Goal: Information Seeking & Learning: Learn about a topic

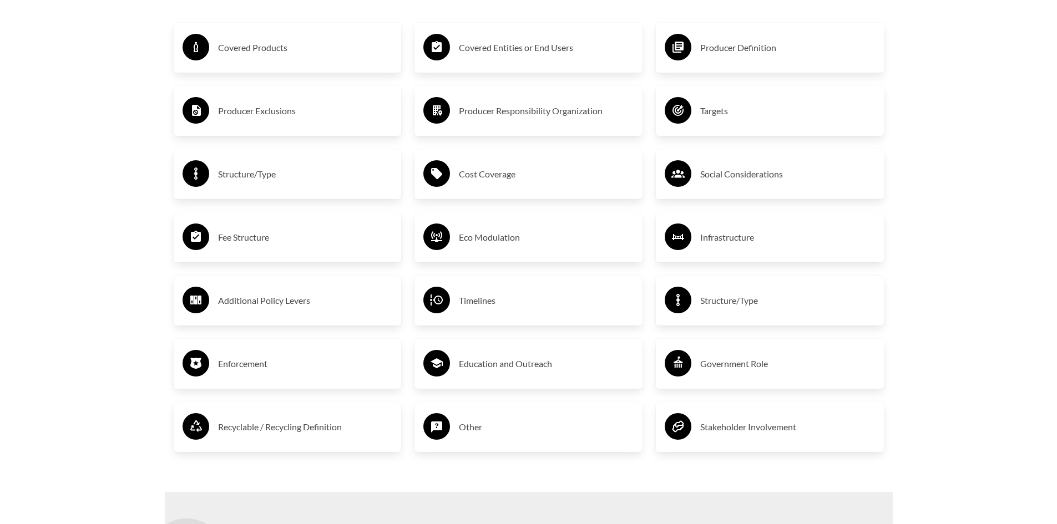
scroll to position [1986, 0]
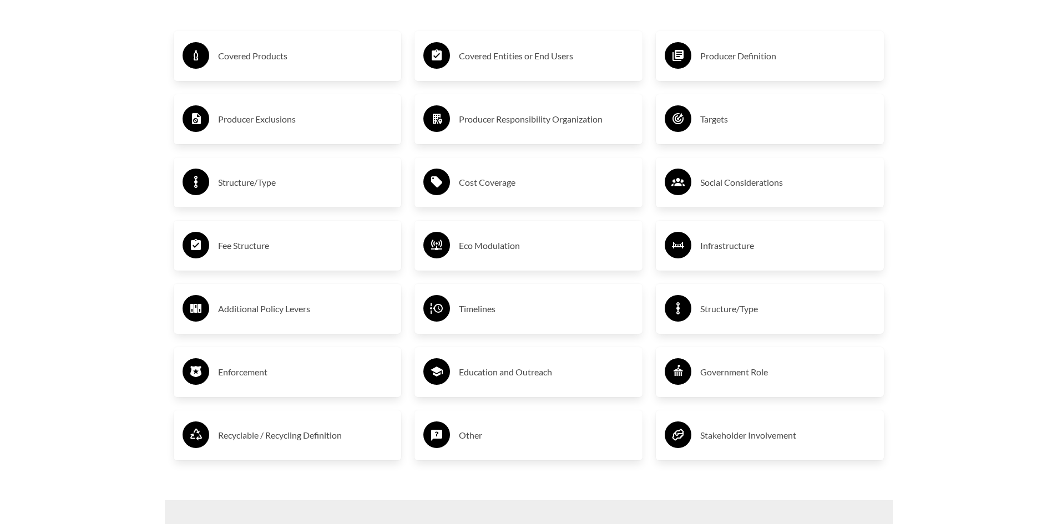
click at [286, 62] on h3 "Covered Products" at bounding box center [305, 56] width 175 height 18
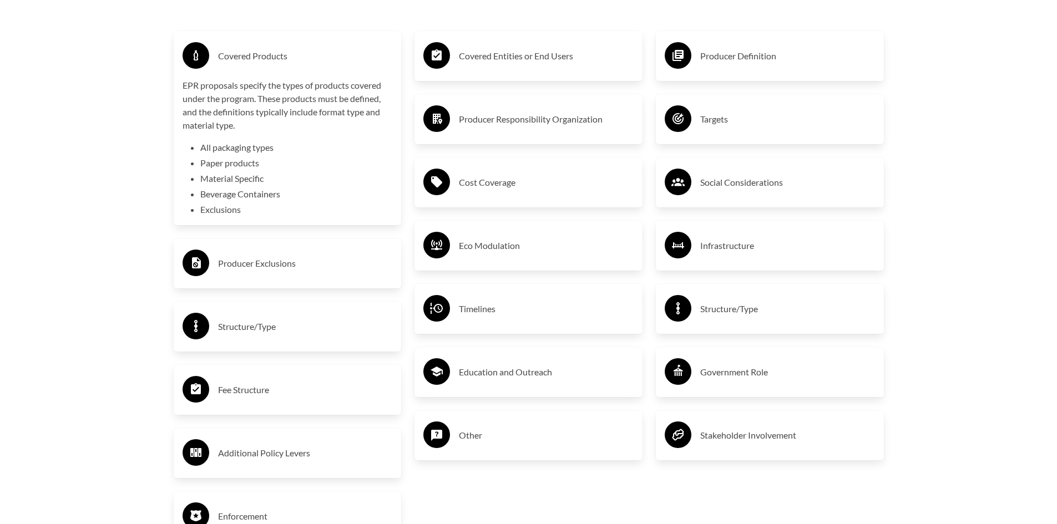
click at [506, 57] on h3 "Covered Entities or End Users" at bounding box center [546, 56] width 175 height 18
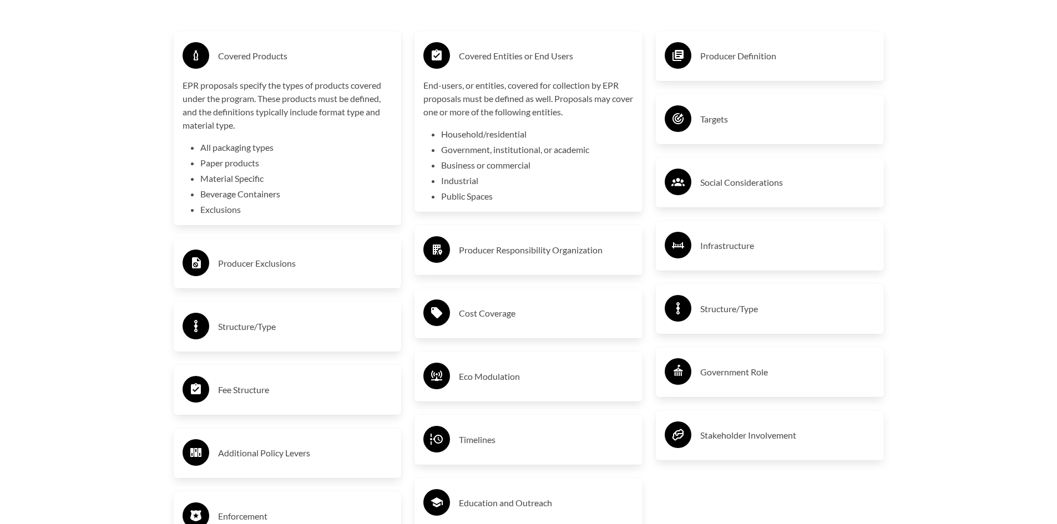
click at [748, 58] on h3 "Producer Definition" at bounding box center [787, 56] width 175 height 18
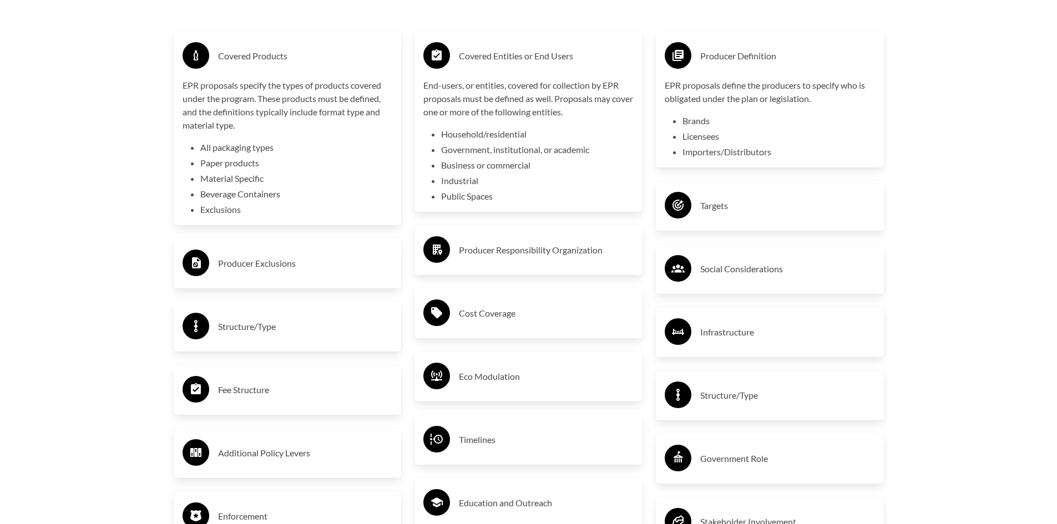
click at [737, 210] on h3 "Targets" at bounding box center [787, 206] width 175 height 18
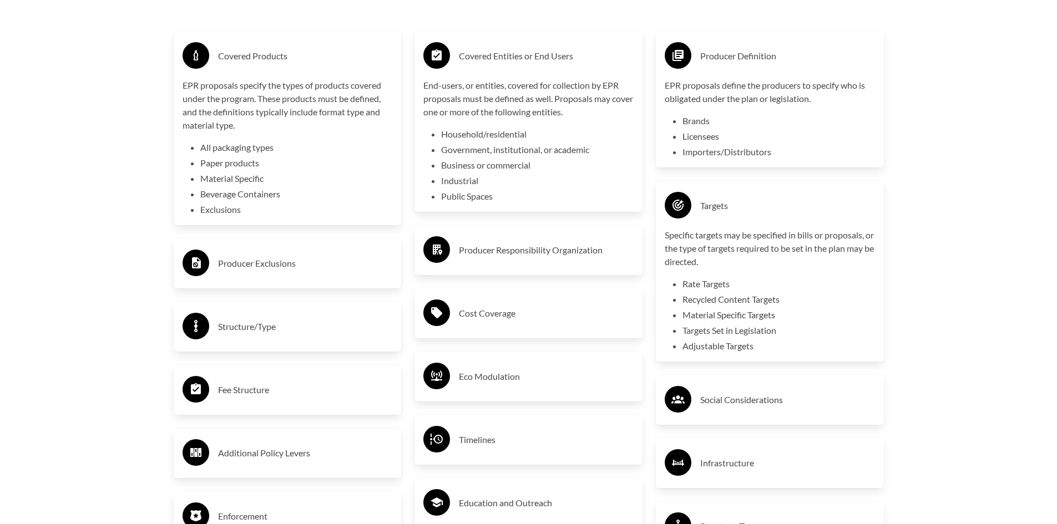
click at [738, 398] on h3 "Social Considerations" at bounding box center [787, 400] width 175 height 18
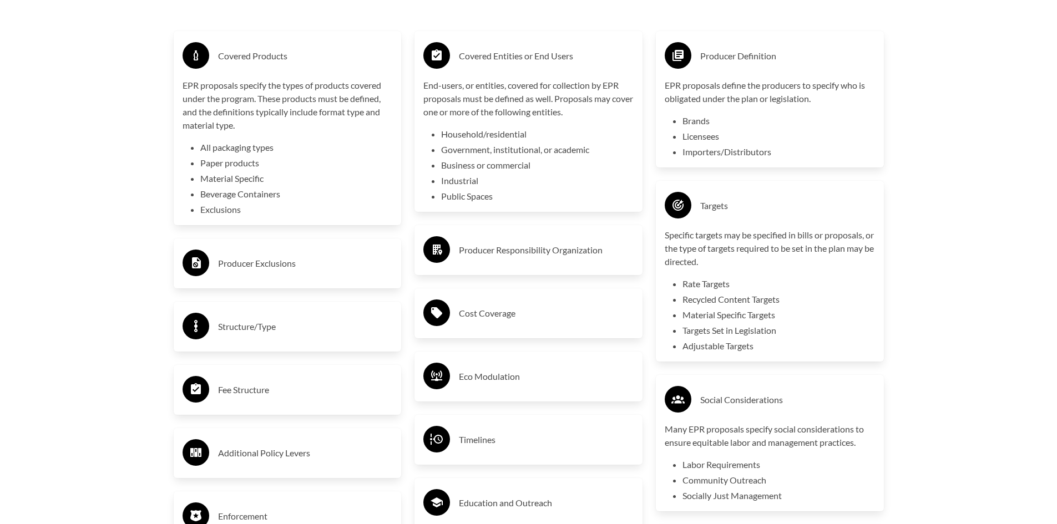
click at [472, 246] on h3 "Producer Responsibility Organization" at bounding box center [546, 250] width 175 height 18
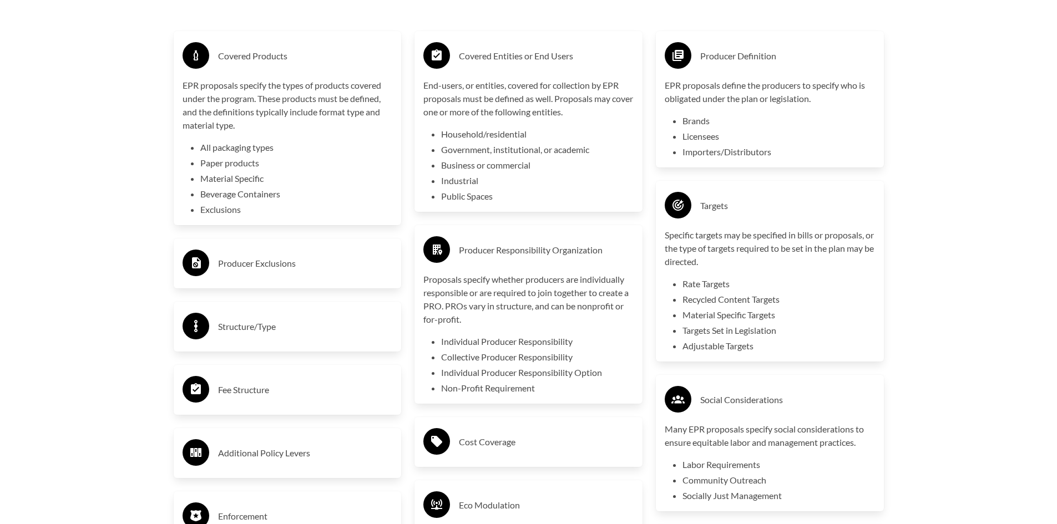
click at [517, 451] on h3 "Cost Coverage" at bounding box center [546, 442] width 175 height 18
click at [265, 262] on h3 "Producer Exclusions" at bounding box center [305, 264] width 175 height 18
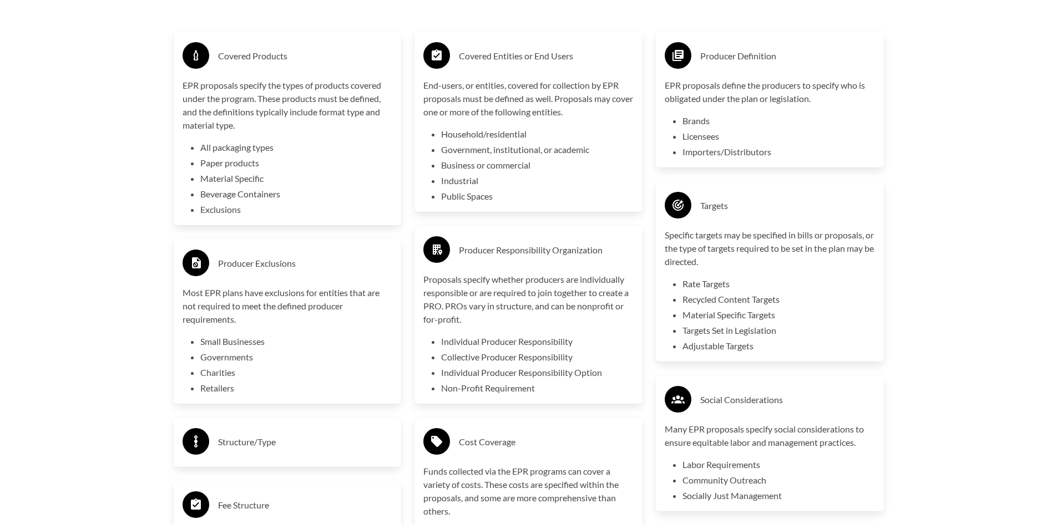
click at [278, 442] on h3 "Structure/Type" at bounding box center [305, 442] width 175 height 18
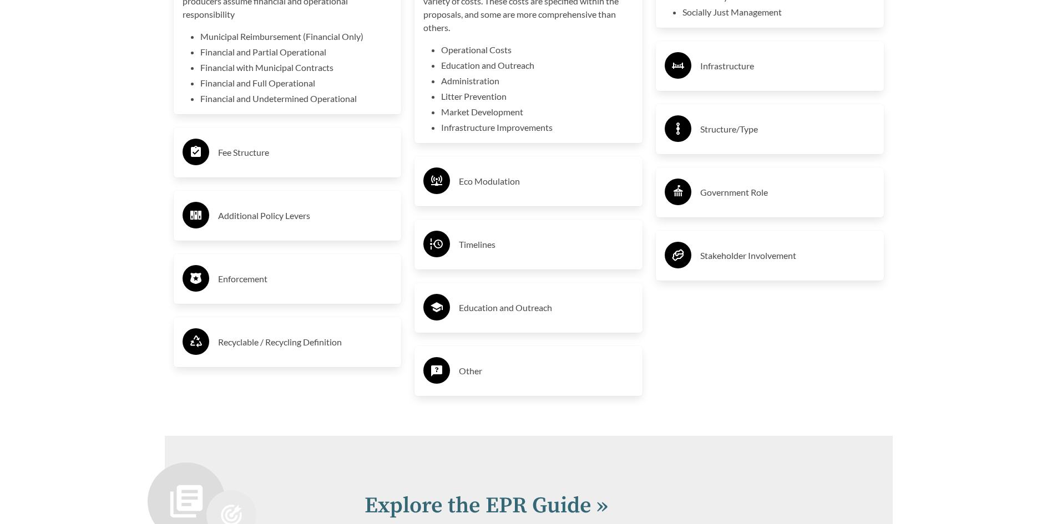
scroll to position [2485, 0]
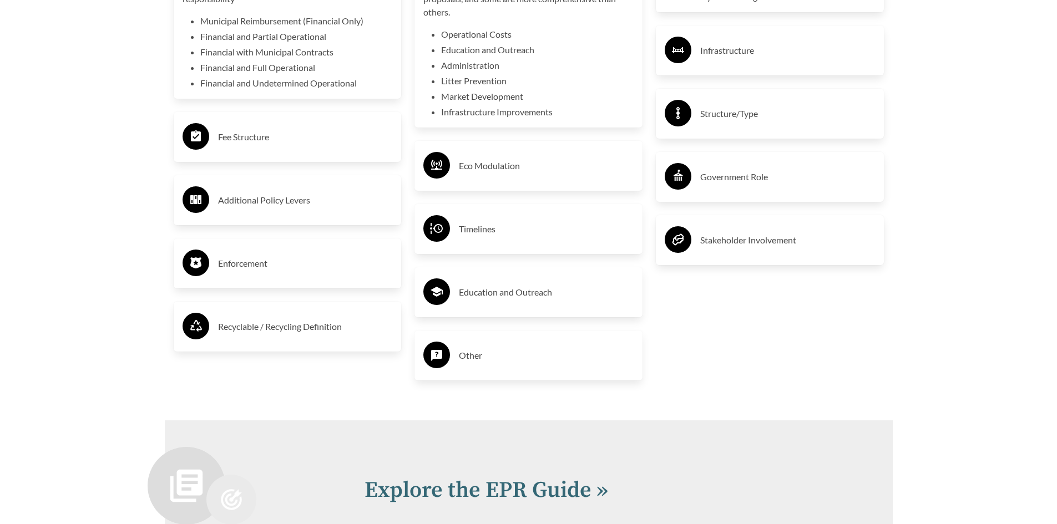
click at [788, 35] on div "Infrastructure" at bounding box center [770, 51] width 228 height 50
click at [785, 47] on h3 "Infrastructure" at bounding box center [787, 51] width 175 height 18
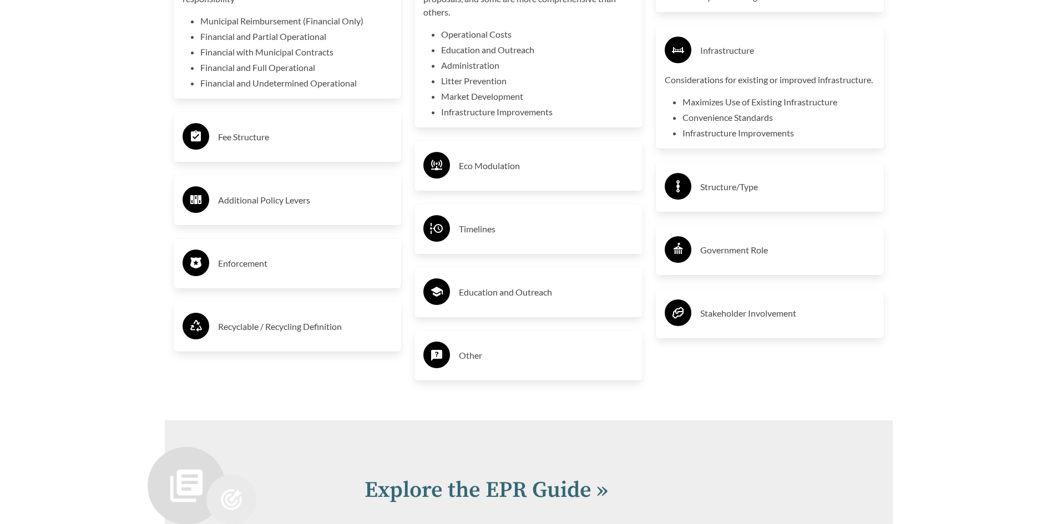
click at [784, 203] on div "Structure/Type" at bounding box center [769, 187] width 210 height 32
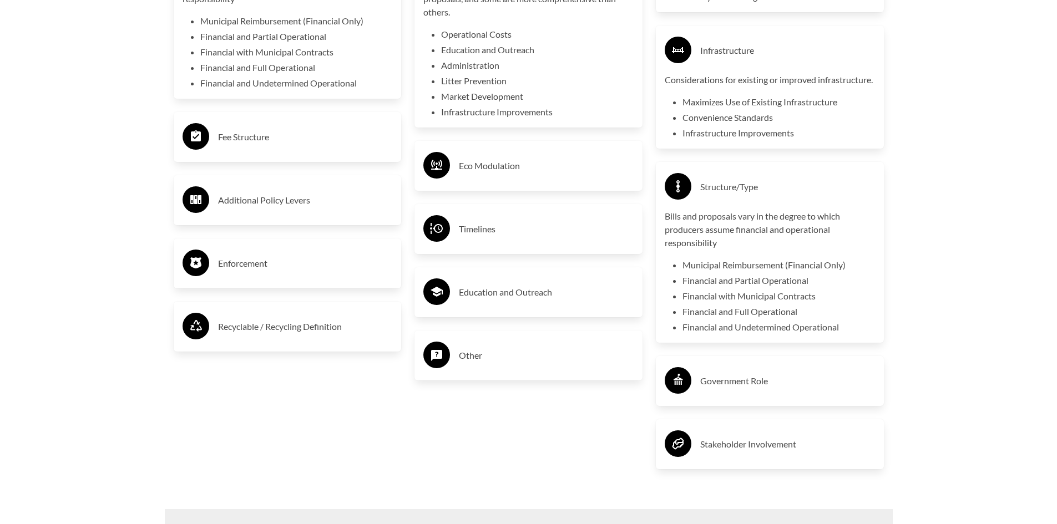
click at [722, 390] on h3 "Government Role" at bounding box center [787, 381] width 175 height 18
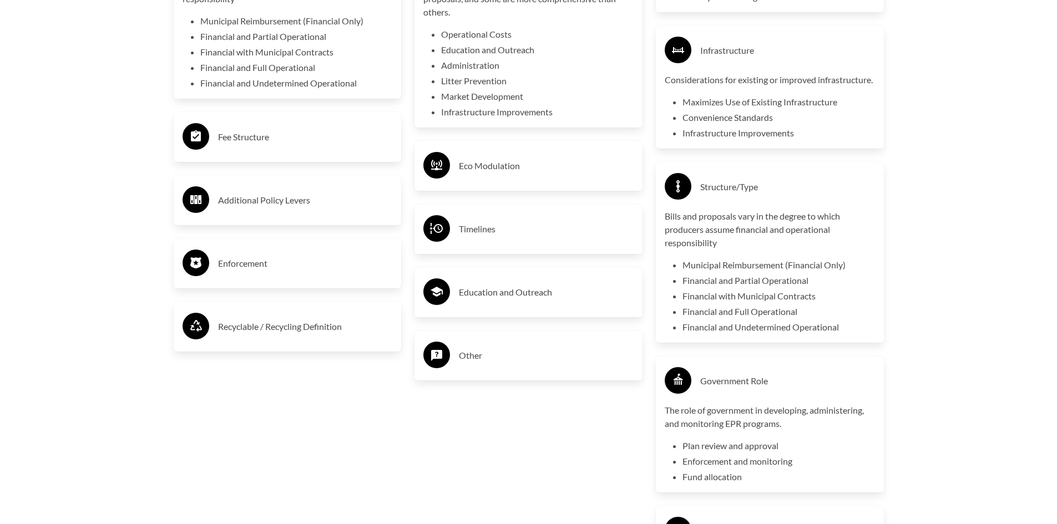
click at [515, 181] on div "Eco Modulation" at bounding box center [528, 166] width 210 height 32
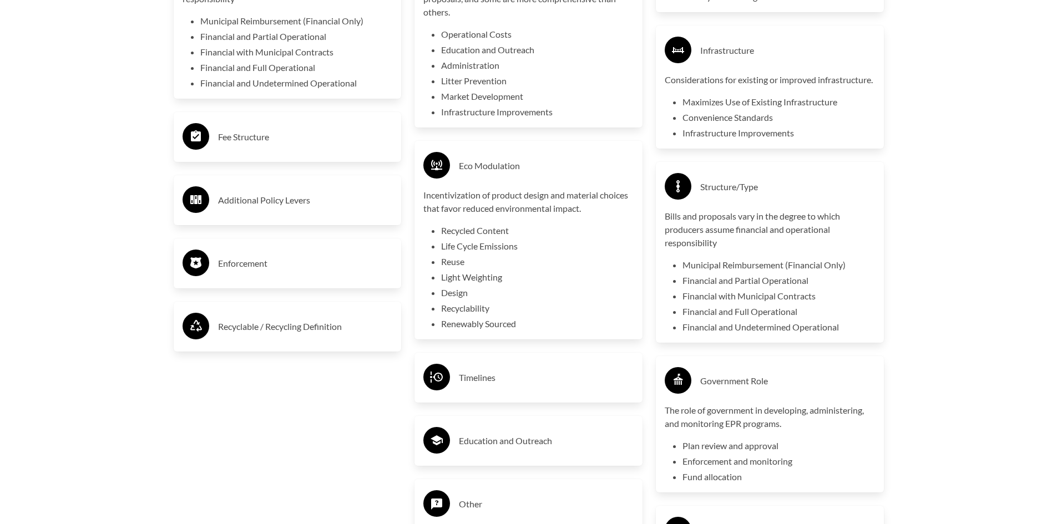
click at [500, 382] on h3 "Timelines" at bounding box center [546, 378] width 175 height 18
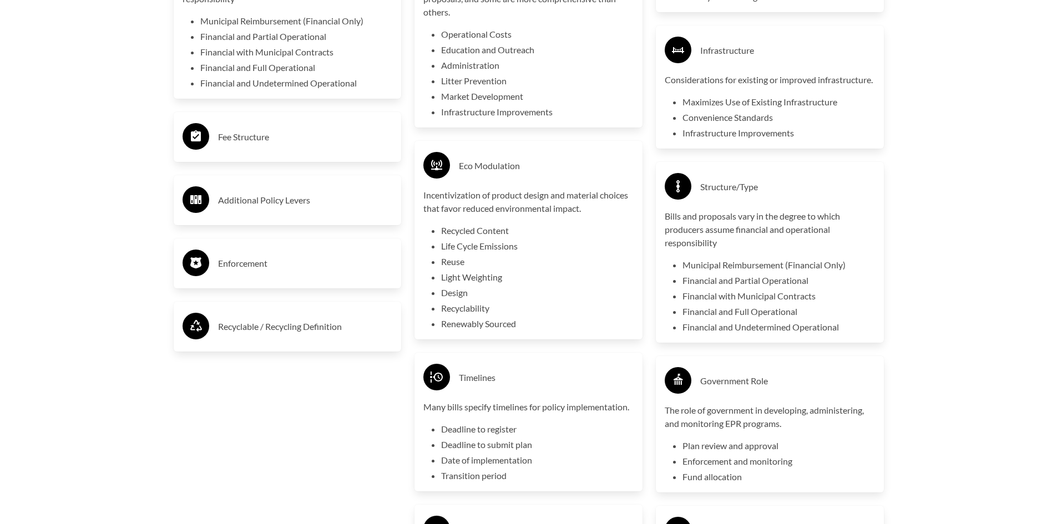
click at [260, 145] on h3 "Fee Structure" at bounding box center [305, 137] width 175 height 18
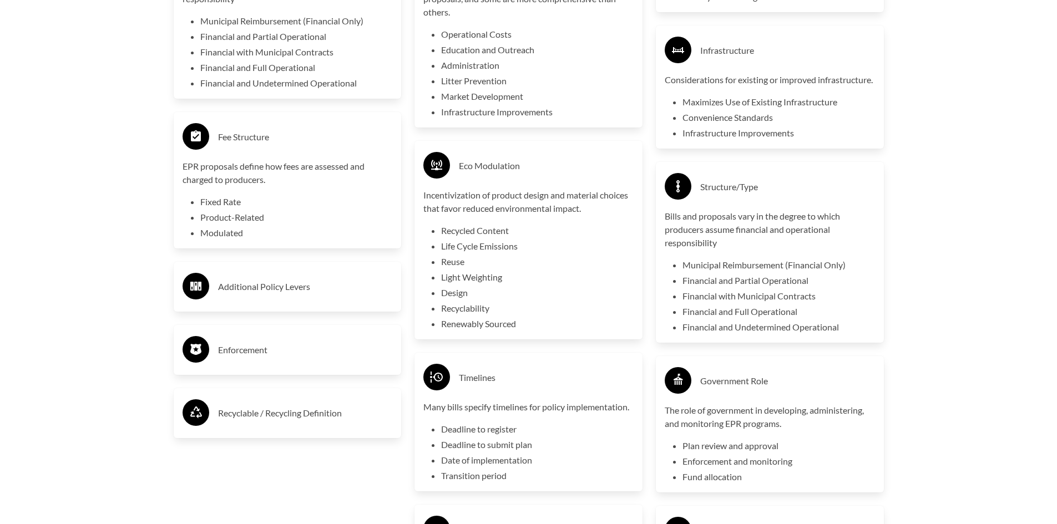
click at [262, 287] on h3 "Additional Policy Levers" at bounding box center [305, 287] width 175 height 18
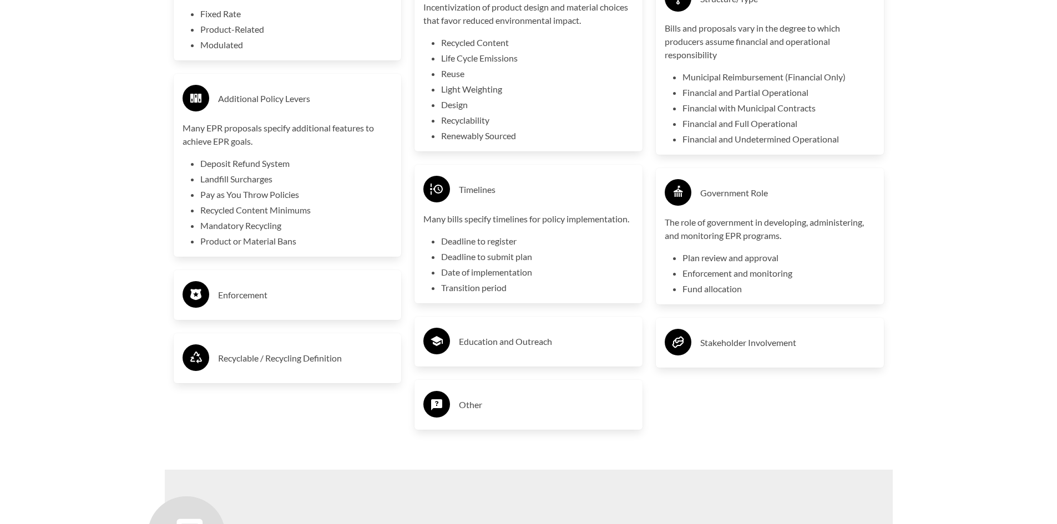
scroll to position [2707, 0]
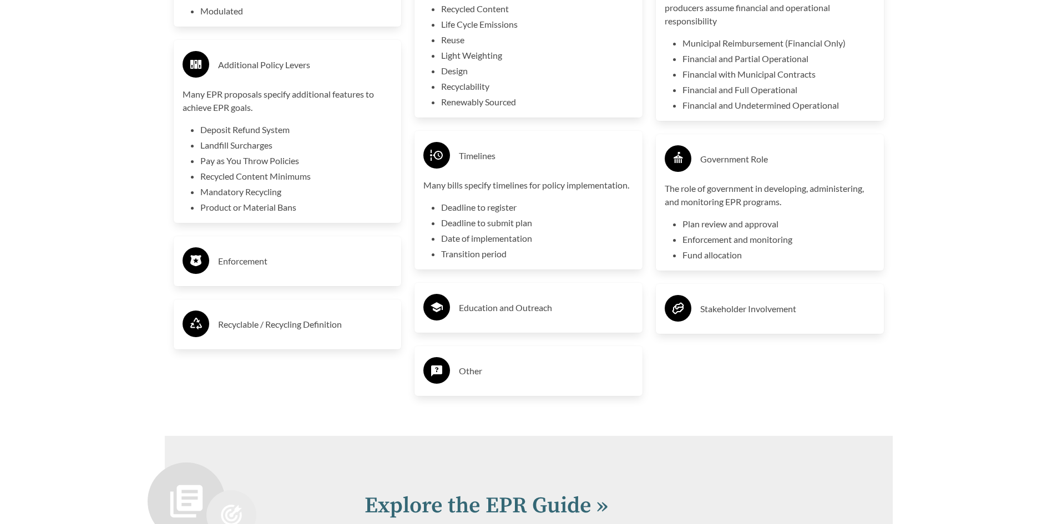
click at [257, 253] on div "Enforcement" at bounding box center [287, 261] width 210 height 32
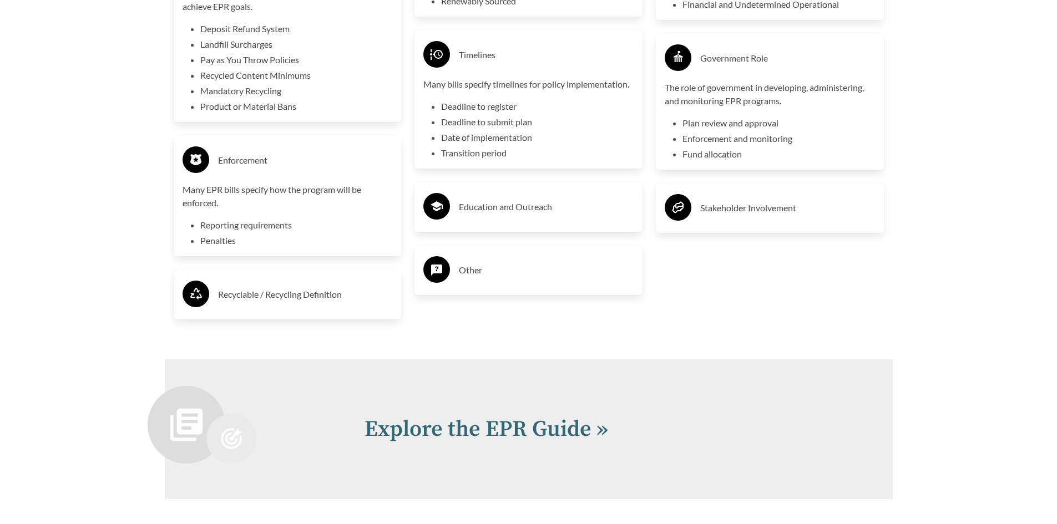
scroll to position [2818, 0]
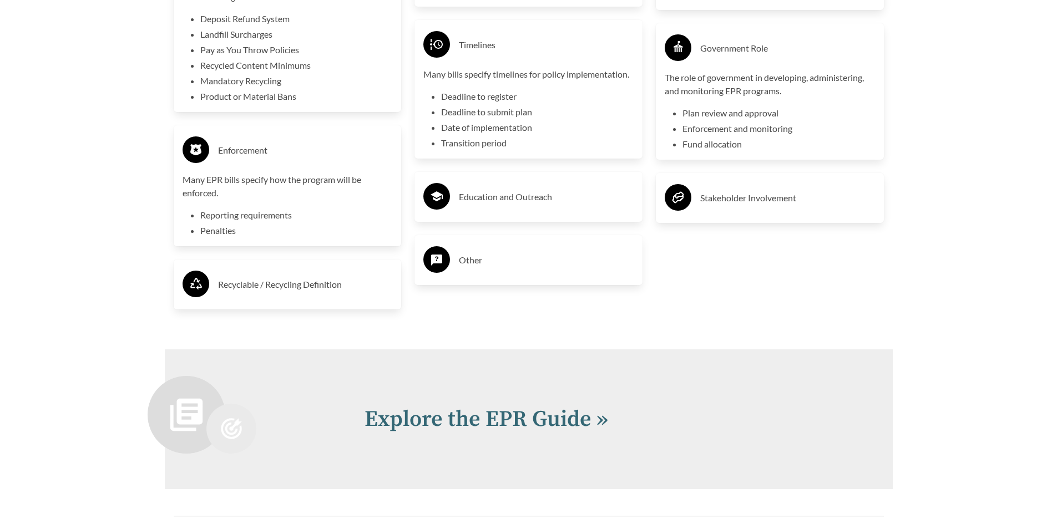
click at [243, 283] on h3 "Recyclable / Recycling Definition" at bounding box center [305, 285] width 175 height 18
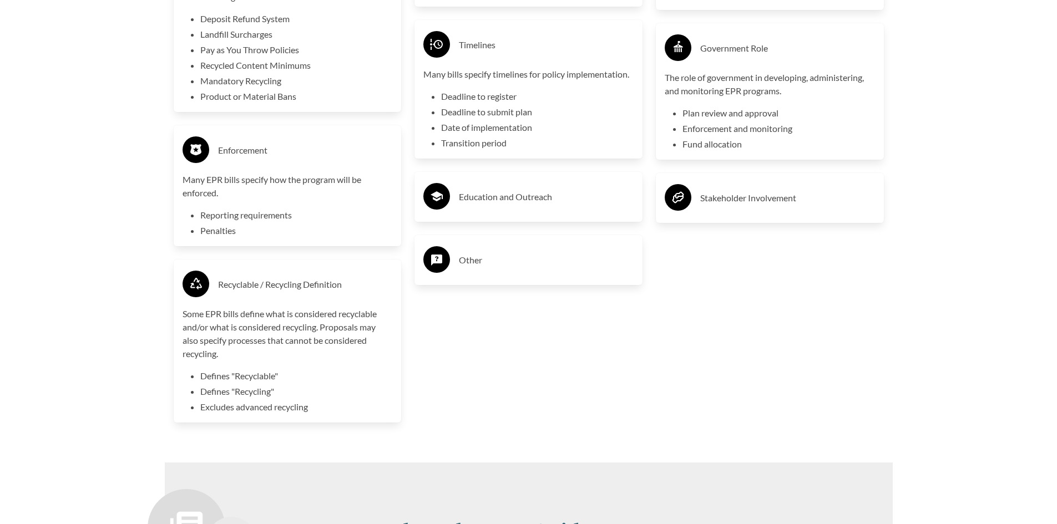
click at [525, 197] on h3 "Education and Outreach" at bounding box center [546, 197] width 175 height 18
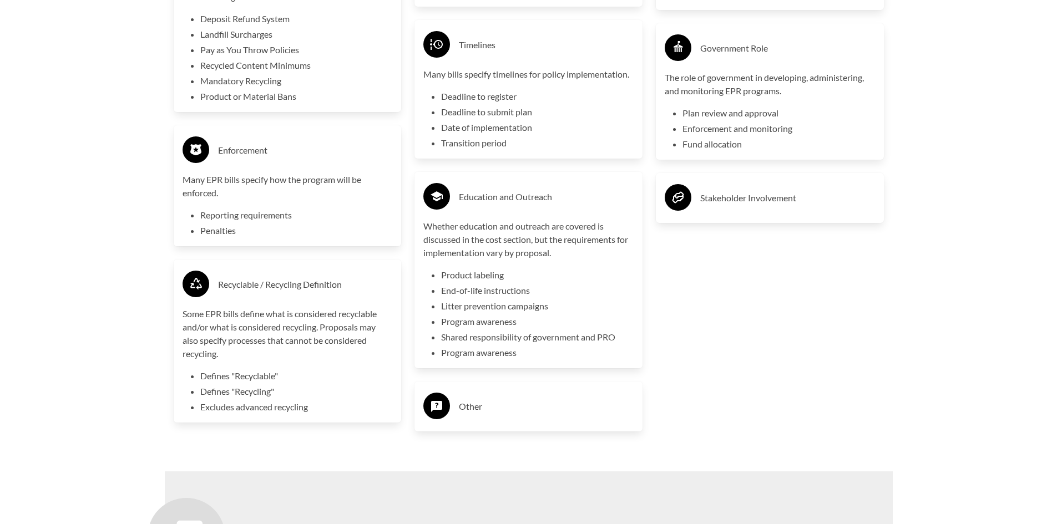
click at [487, 414] on h3 "Other" at bounding box center [546, 407] width 175 height 18
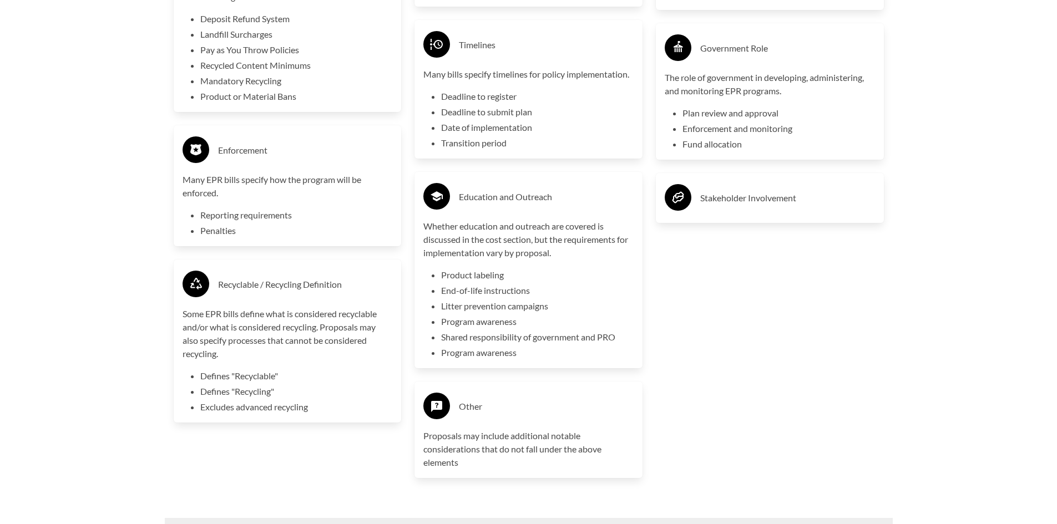
click at [710, 202] on div "Stakeholder Involvement" at bounding box center [769, 198] width 210 height 32
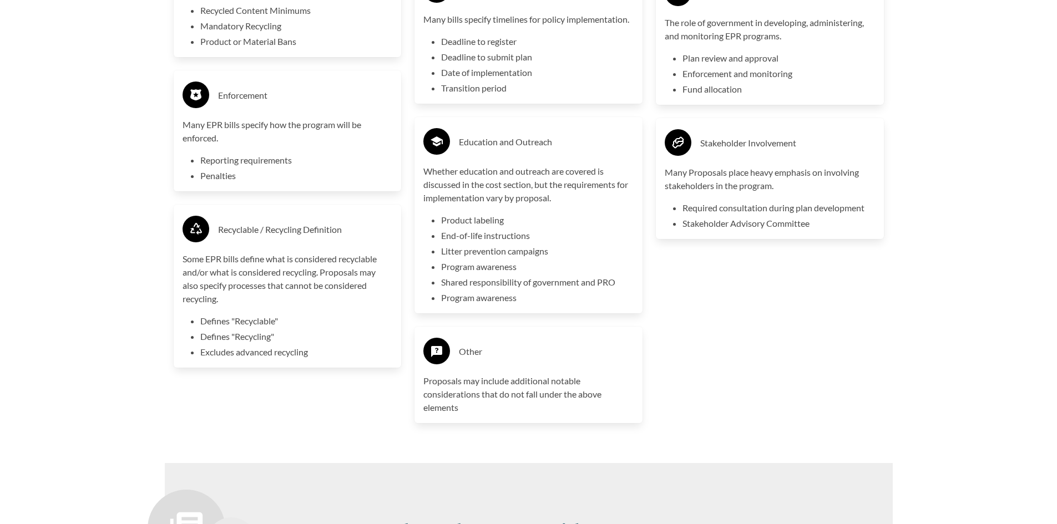
scroll to position [2984, 0]
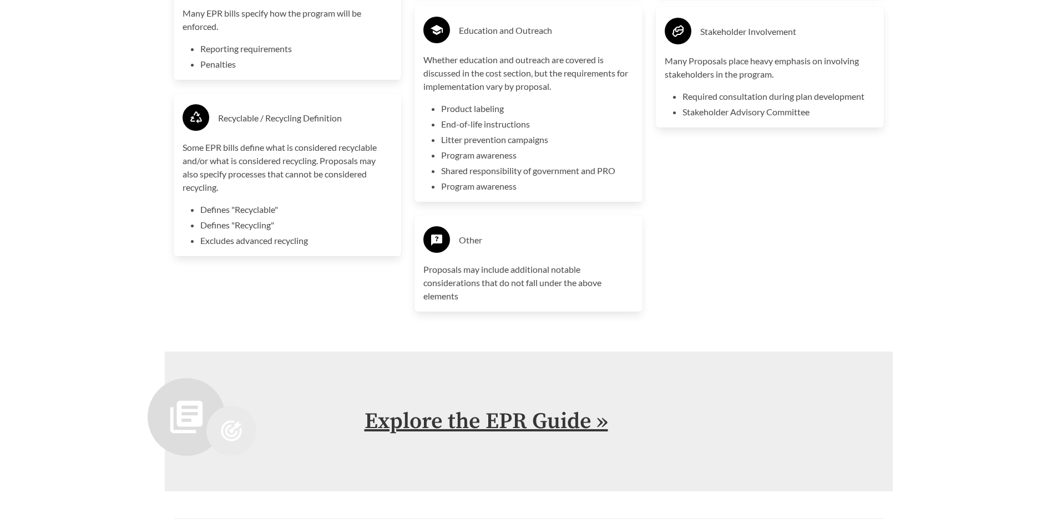
click at [544, 420] on link "Explore the EPR Guide »" at bounding box center [485, 422] width 243 height 28
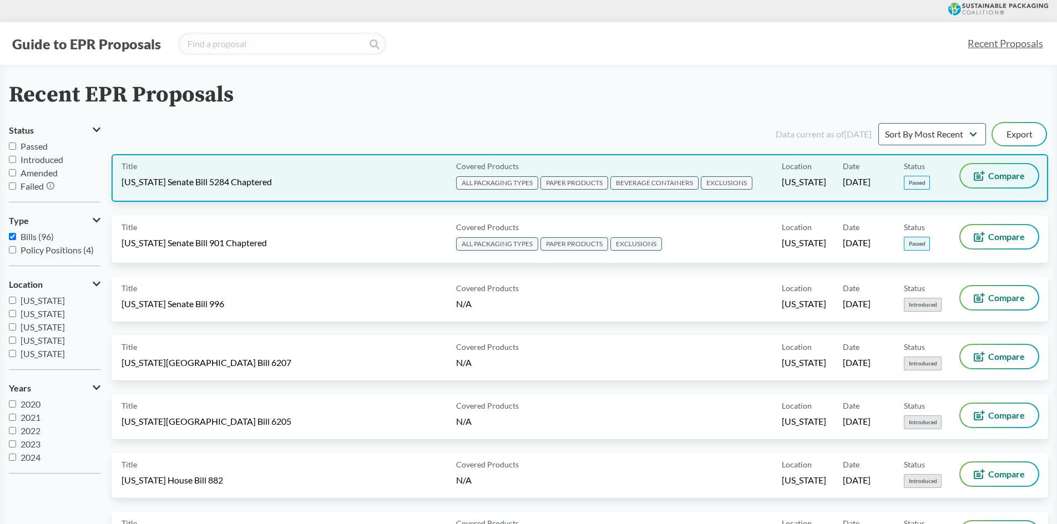
click at [983, 179] on icon at bounding box center [978, 176] width 11 height 10
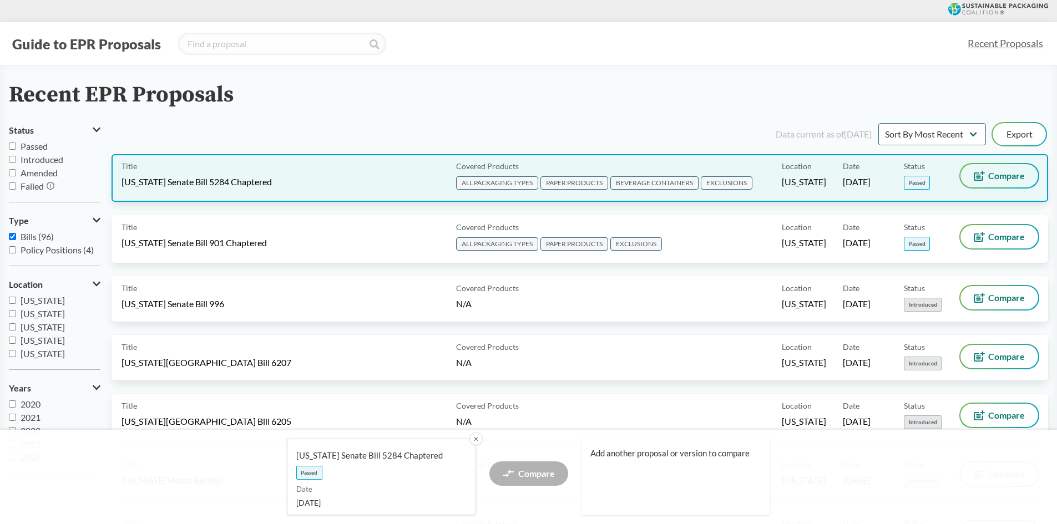
click at [993, 176] on span "Compare" at bounding box center [1006, 175] width 37 height 9
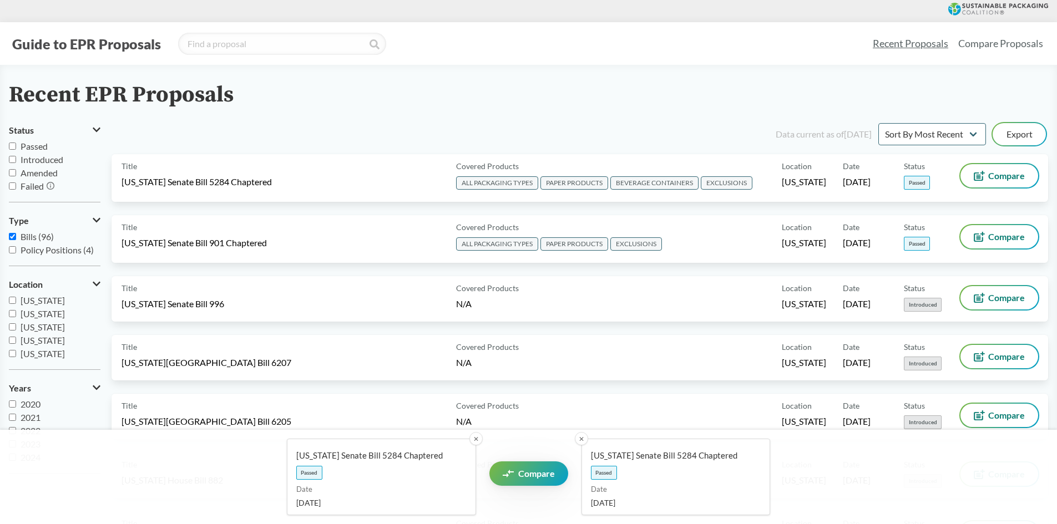
click at [493, 440] on div "[US_STATE] Senate Bill 5284 Chaptered Passed Date [DATE] ✕ Compare [US_STATE] S…" at bounding box center [528, 477] width 639 height 77
click at [477, 440] on button "✕" at bounding box center [475, 439] width 14 height 14
click at [476, 438] on button "✕" at bounding box center [475, 439] width 14 height 14
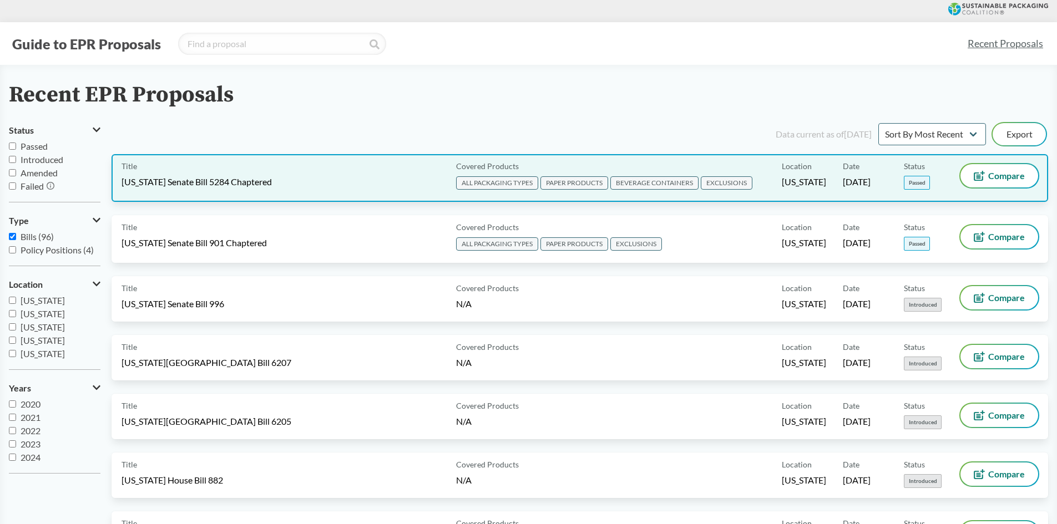
click at [712, 183] on span "EXCLUSIONS" at bounding box center [727, 182] width 52 height 13
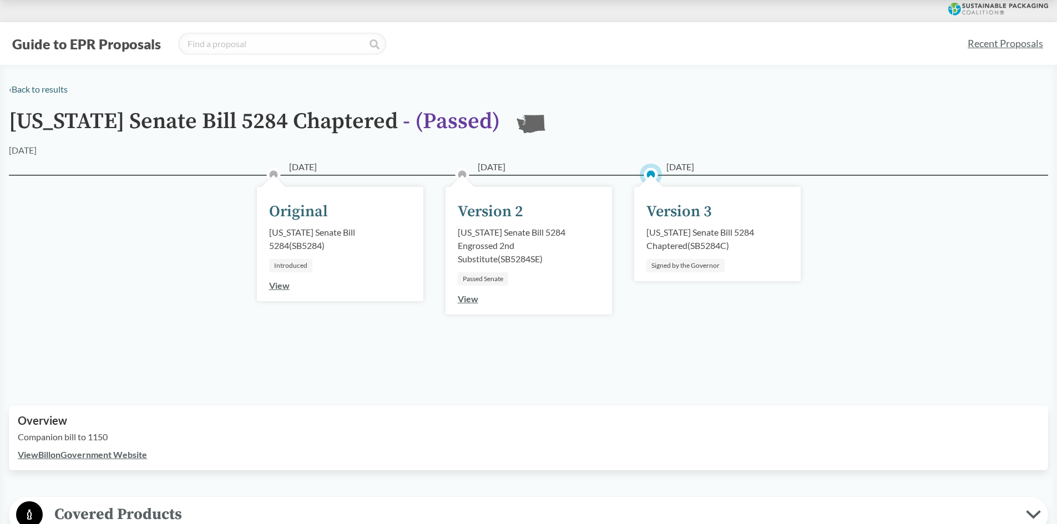
click at [685, 220] on div "Version 3" at bounding box center [678, 211] width 65 height 23
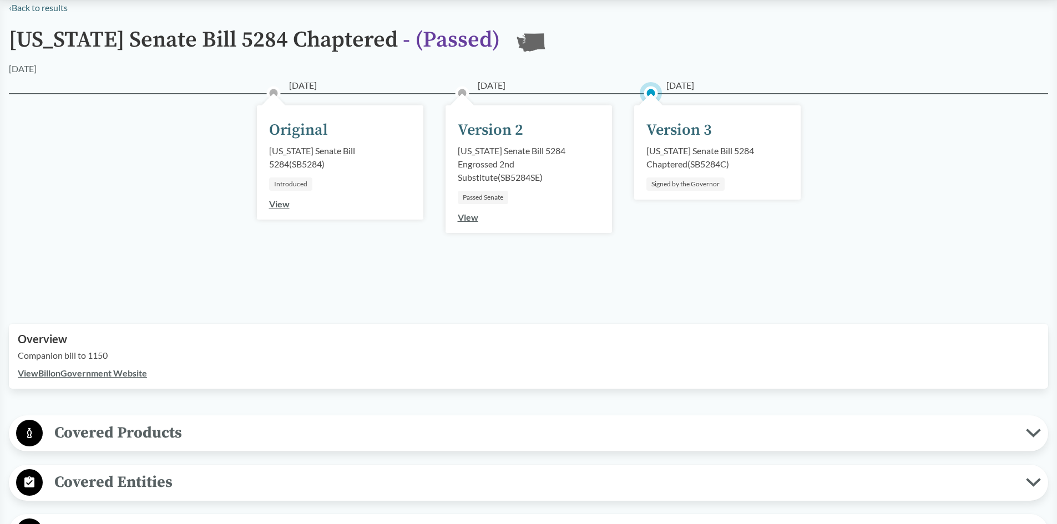
scroll to position [111, 0]
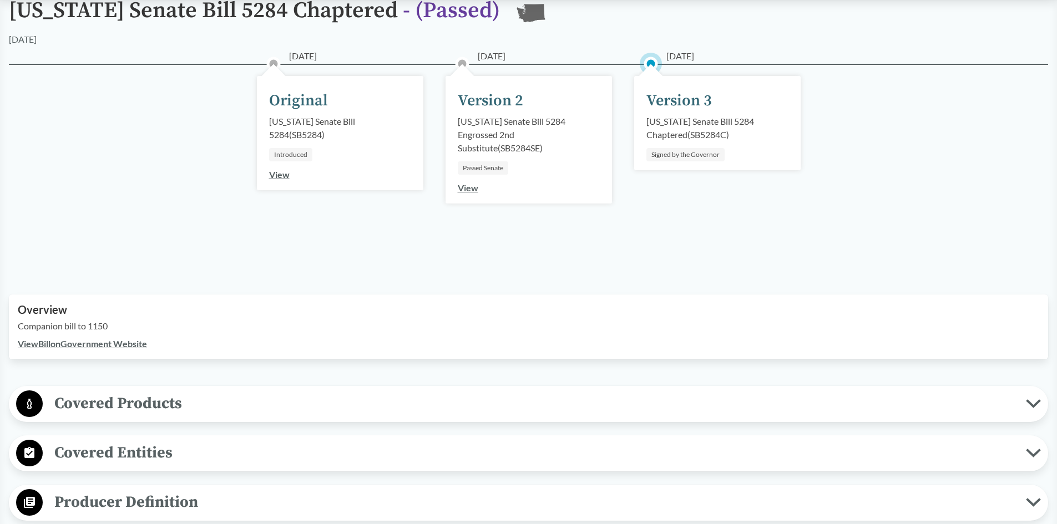
click at [136, 342] on link "View Bill on Government Website" at bounding box center [82, 343] width 129 height 11
